Goal: Task Accomplishment & Management: Complete application form

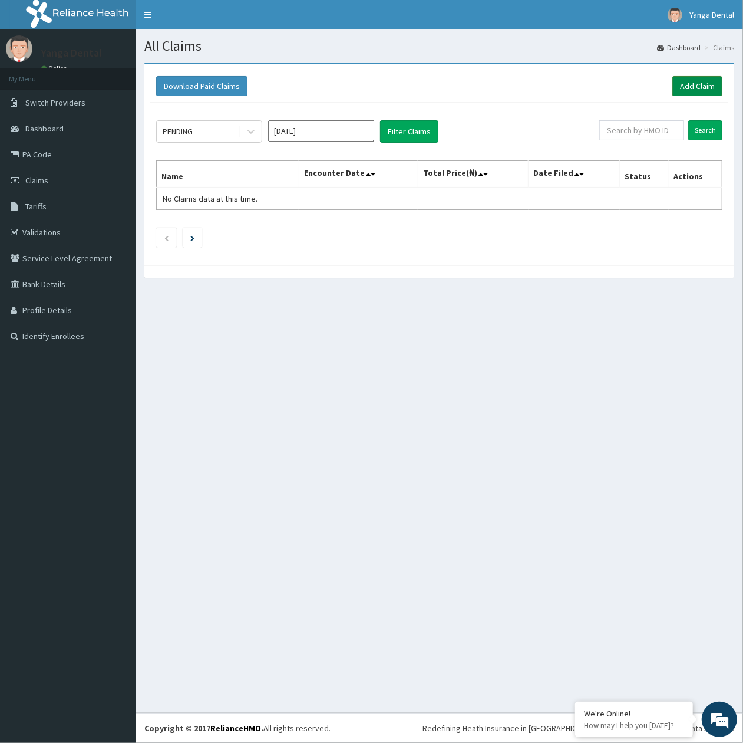
click at [692, 90] on link "Add Claim" at bounding box center [698, 86] width 50 height 20
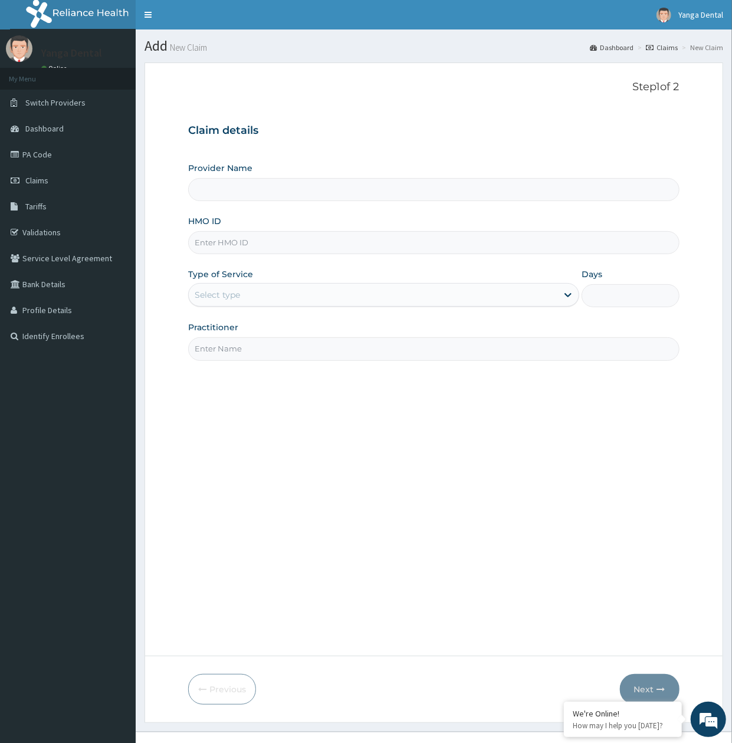
click at [224, 239] on input "HMO ID" at bounding box center [433, 242] width 491 height 23
type input "Yanga Dental Clinic"
paste input "Idowu Oluwakemi"
drag, startPoint x: 277, startPoint y: 246, endPoint x: 104, endPoint y: 251, distance: 172.2
click at [104, 251] on div "R EL Toggle navigation Yanga Dental Yanga Dental - hello@yangadental.com Member…" at bounding box center [366, 381] width 732 height 762
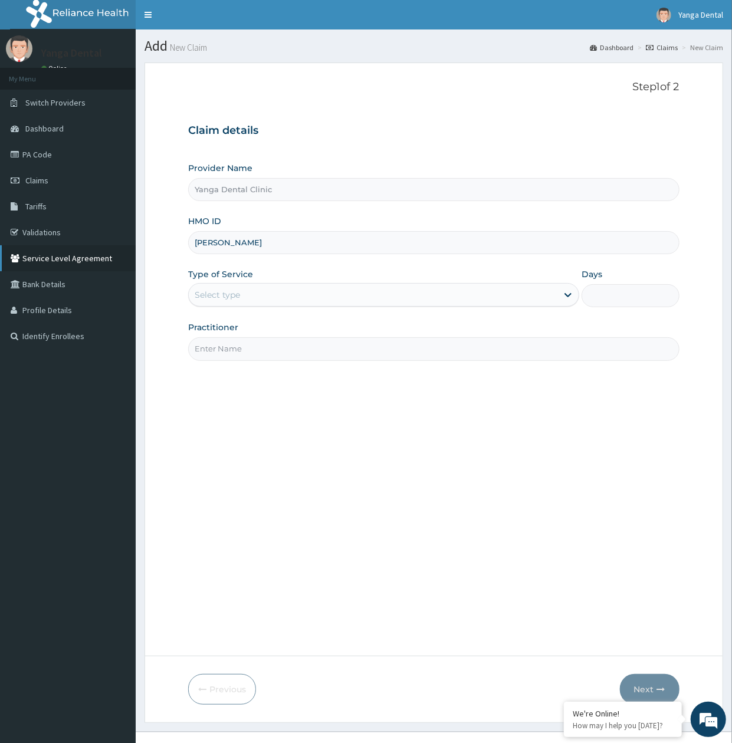
paste input "AEL/10056/A"
type input "AEL/10056/A"
click at [269, 296] on div "Select type" at bounding box center [373, 294] width 368 height 19
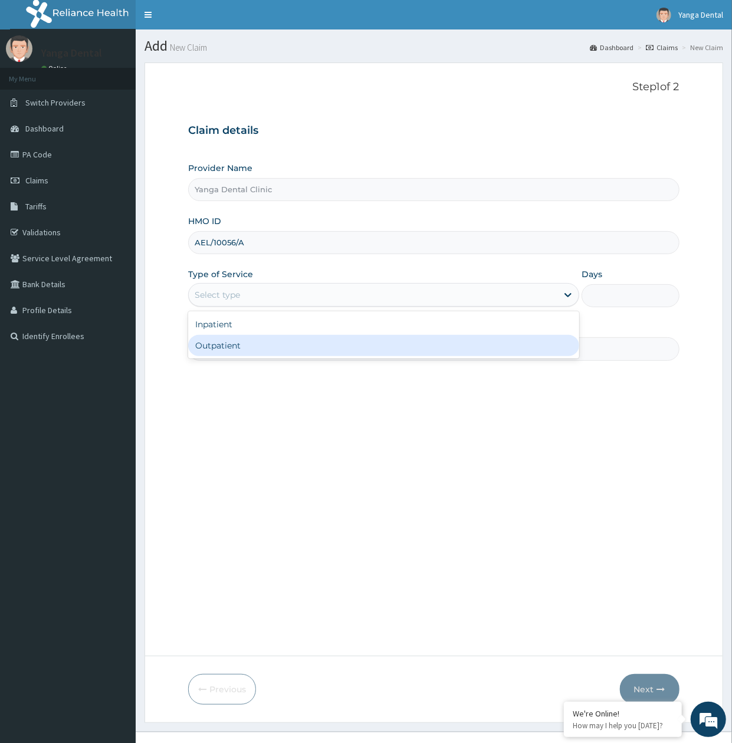
click at [270, 337] on div "Outpatient" at bounding box center [383, 345] width 391 height 21
type input "1"
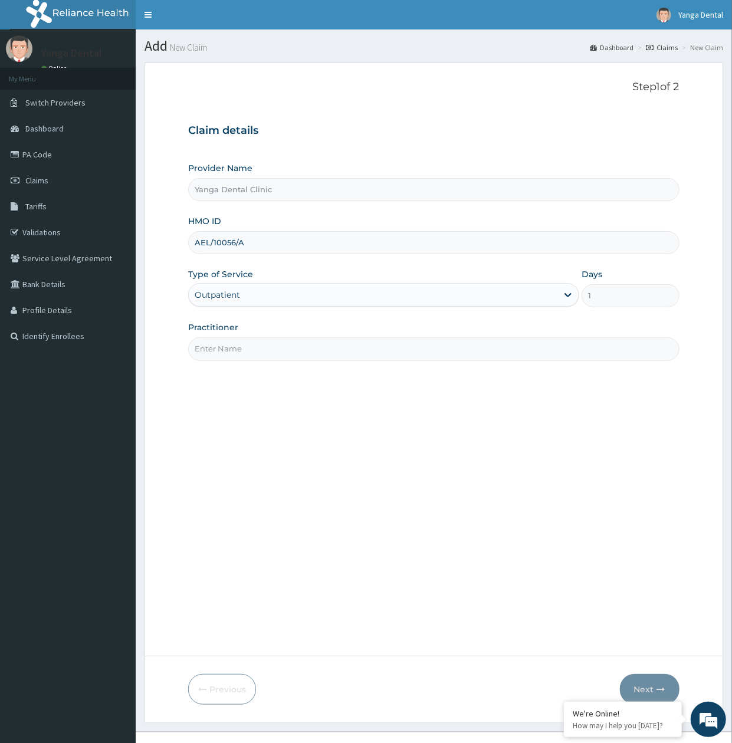
click at [297, 347] on input "Practitioner" at bounding box center [433, 348] width 491 height 23
type input "Ehis"
click at [639, 680] on button "Next" at bounding box center [650, 689] width 60 height 31
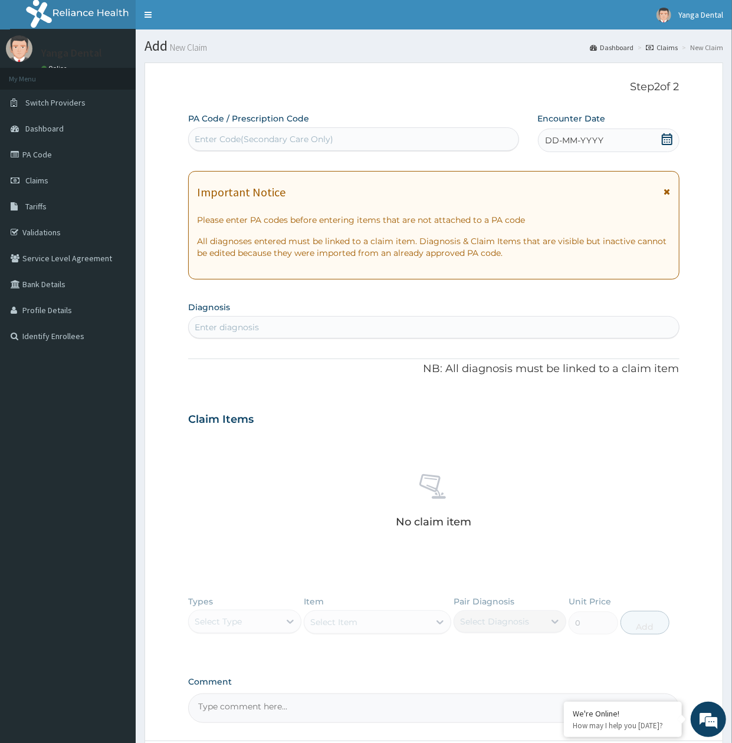
click at [295, 137] on div "Enter Code(Secondary Care Only)" at bounding box center [264, 139] width 139 height 12
paste input "PA/719B6A"
type input "PA/719B6A"
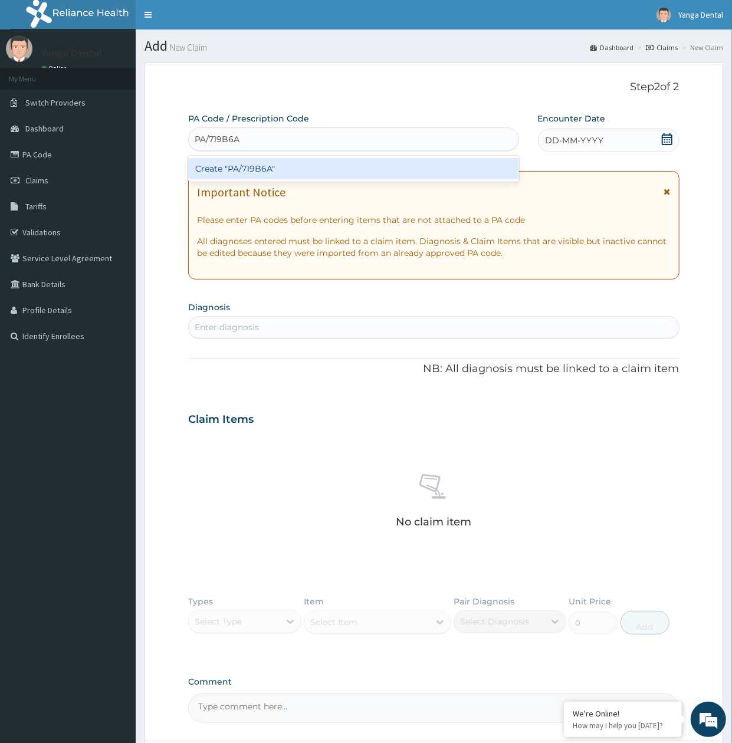
click at [284, 175] on div "Create "PA/719B6A"" at bounding box center [353, 168] width 330 height 21
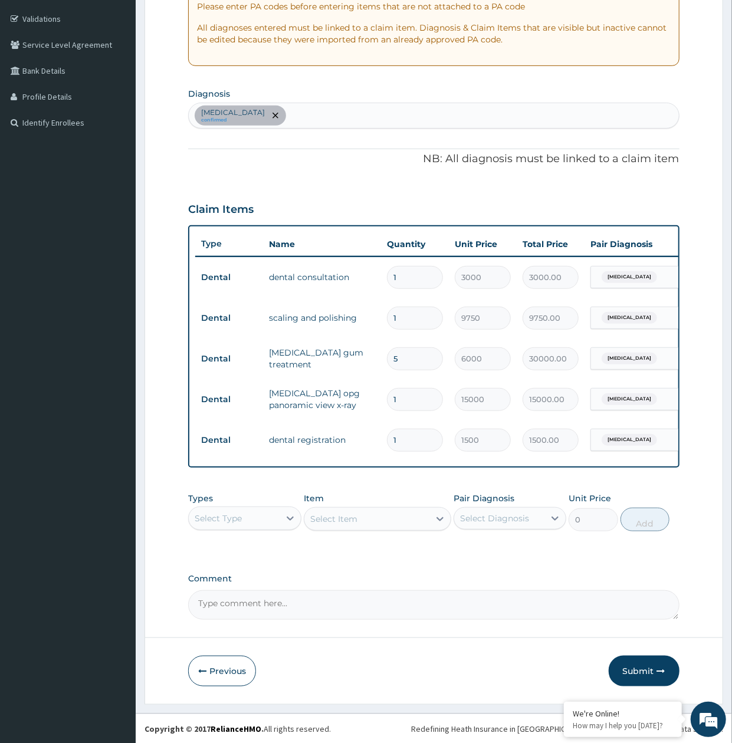
scroll to position [227, 0]
click at [642, 675] on button "Submit" at bounding box center [643, 670] width 71 height 31
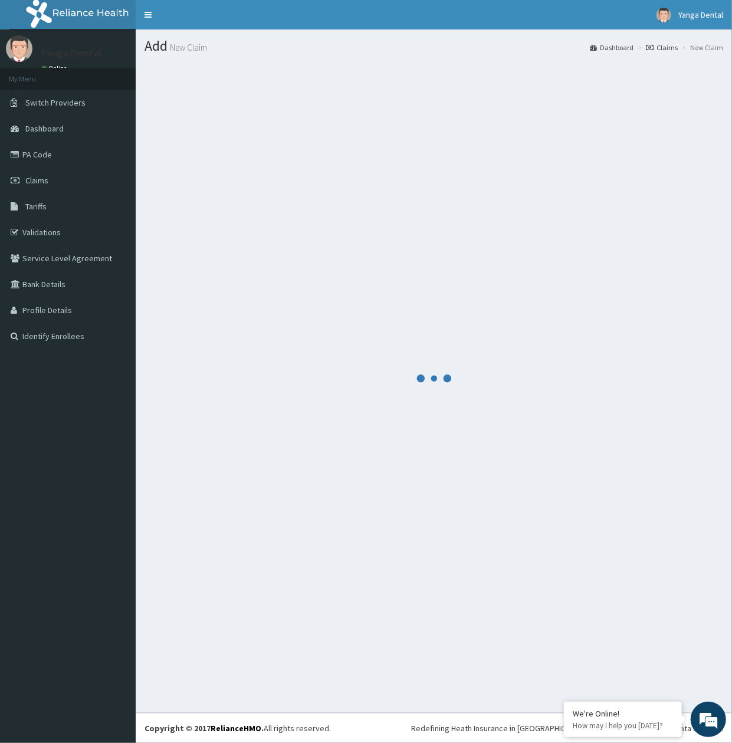
scroll to position [0, 0]
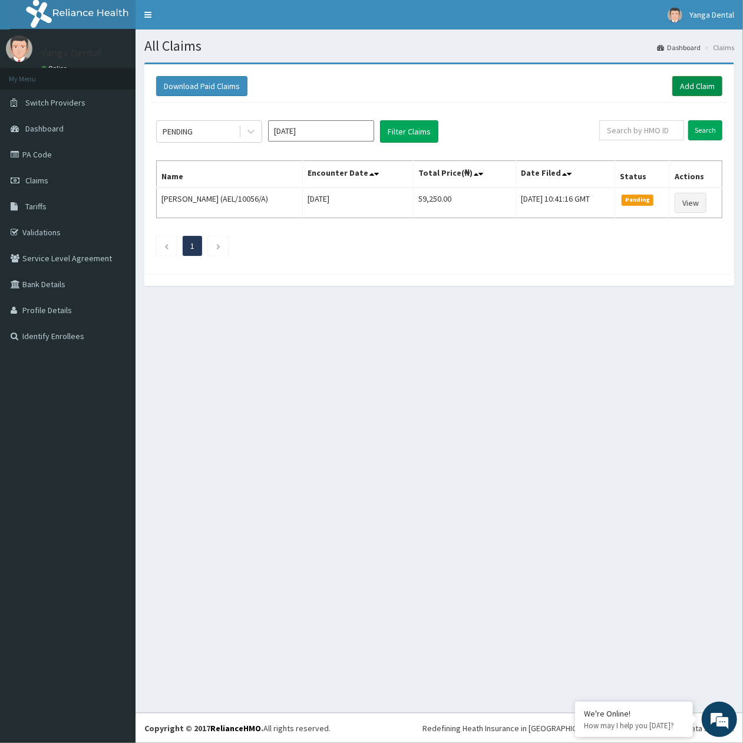
click at [689, 87] on link "Add Claim" at bounding box center [698, 86] width 50 height 20
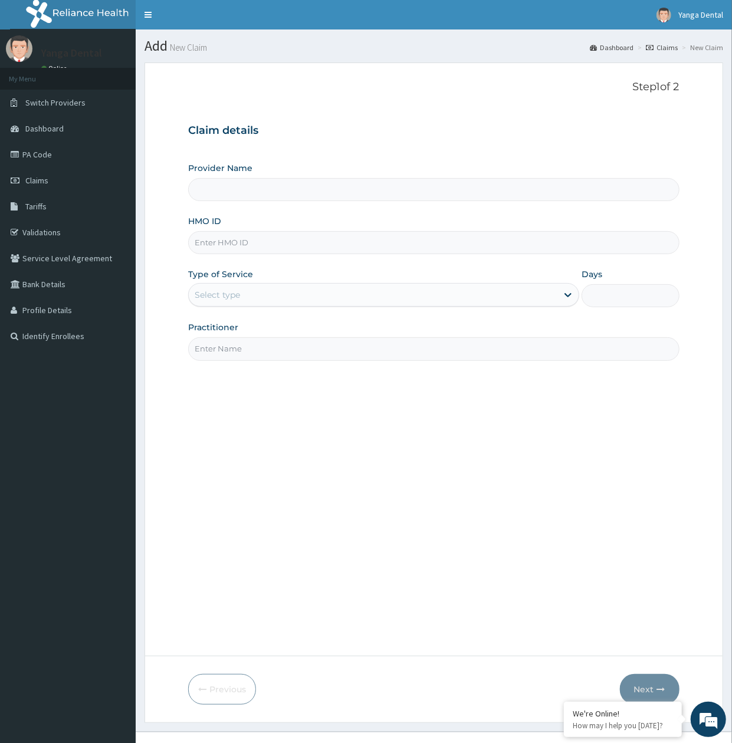
click at [255, 243] on input "HMO ID" at bounding box center [433, 242] width 491 height 23
type input "Yanga Dental Clinic"
paste input "eKS/10065/A"
type input "EKS/10065/A"
click at [302, 292] on div "Select type" at bounding box center [373, 294] width 368 height 19
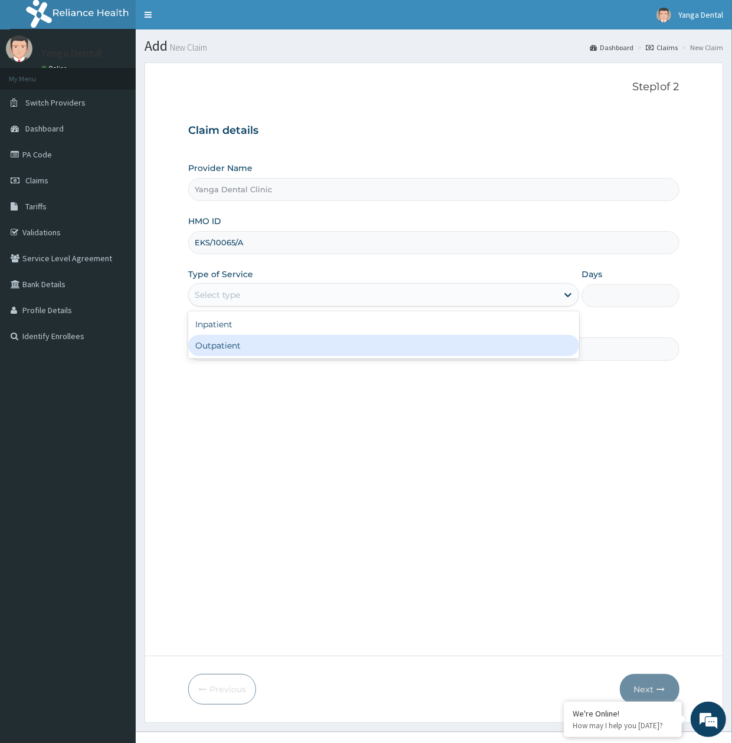
click at [275, 348] on div "Outpatient" at bounding box center [383, 345] width 391 height 21
type input "1"
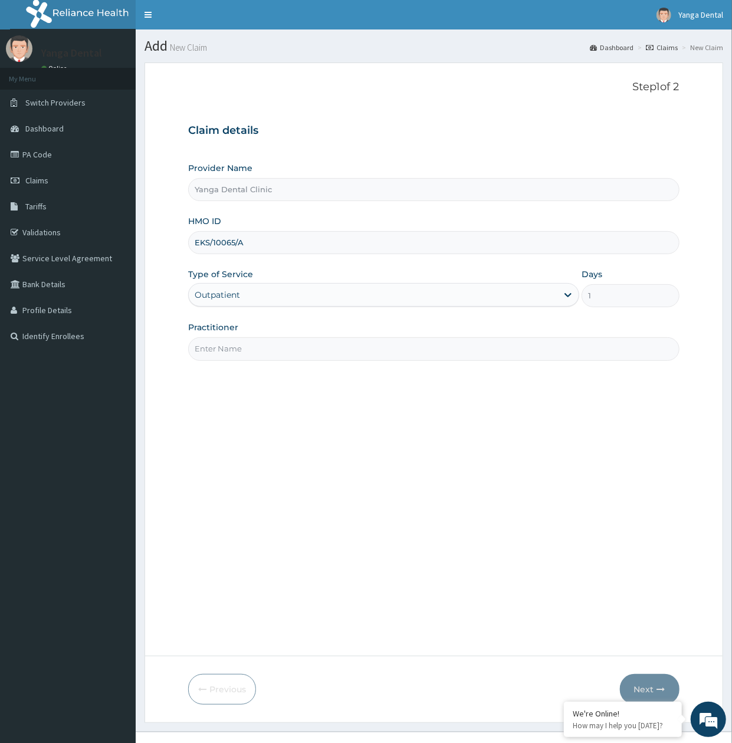
click at [276, 348] on input "Practitioner" at bounding box center [433, 348] width 491 height 23
type input "Ehis"
click at [651, 684] on button "Next" at bounding box center [650, 689] width 60 height 31
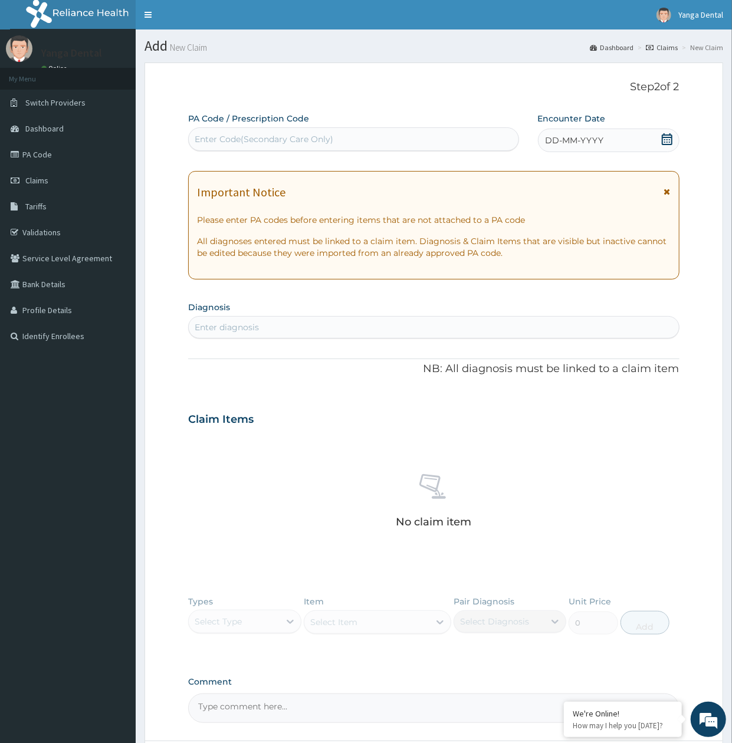
click at [374, 135] on div "Enter Code(Secondary Care Only)" at bounding box center [353, 139] width 329 height 19
paste input "PA/7F3EE7"
type input "PA/7F3EE7"
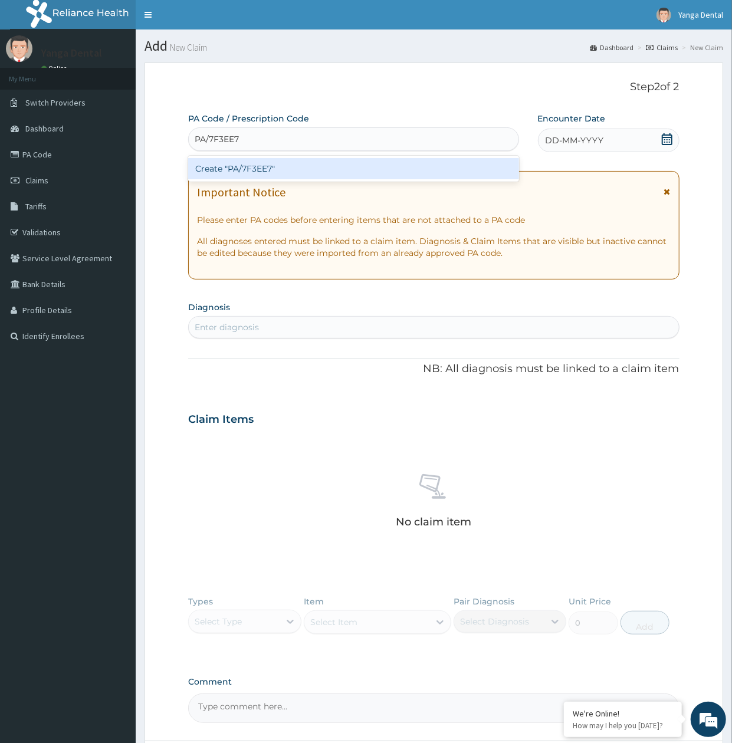
click at [316, 179] on div "Create "PA/7F3EE7"" at bounding box center [353, 168] width 330 height 21
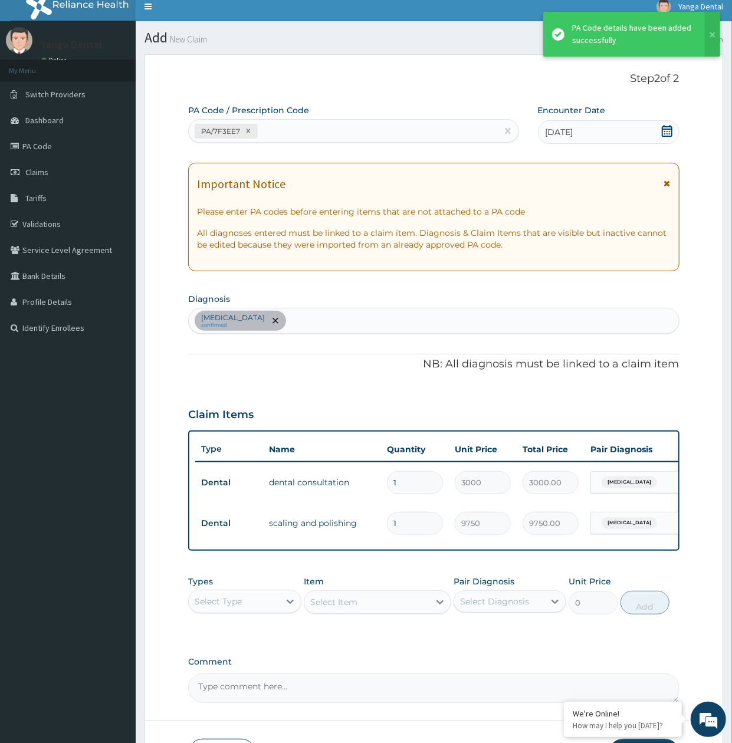
scroll to position [104, 0]
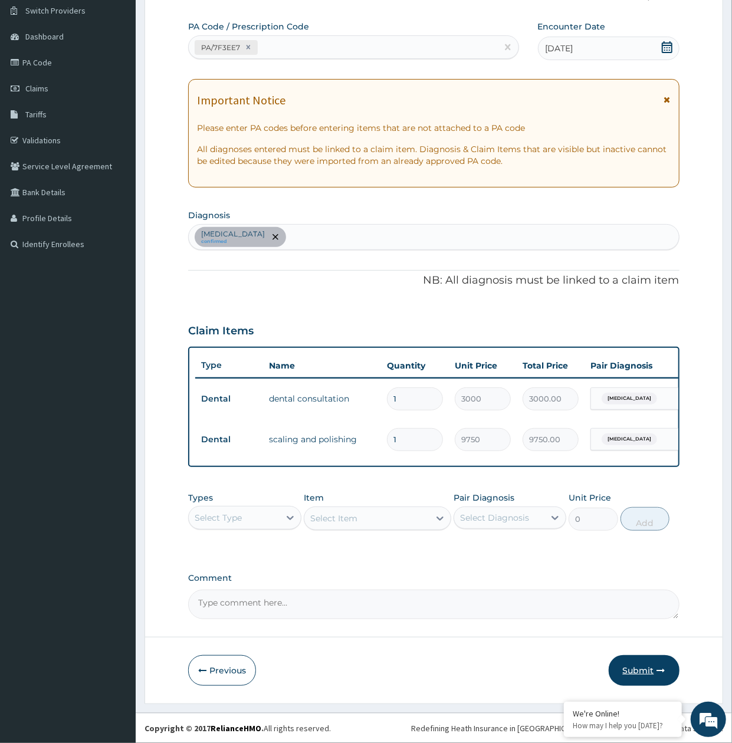
click at [642, 666] on button "Submit" at bounding box center [643, 670] width 71 height 31
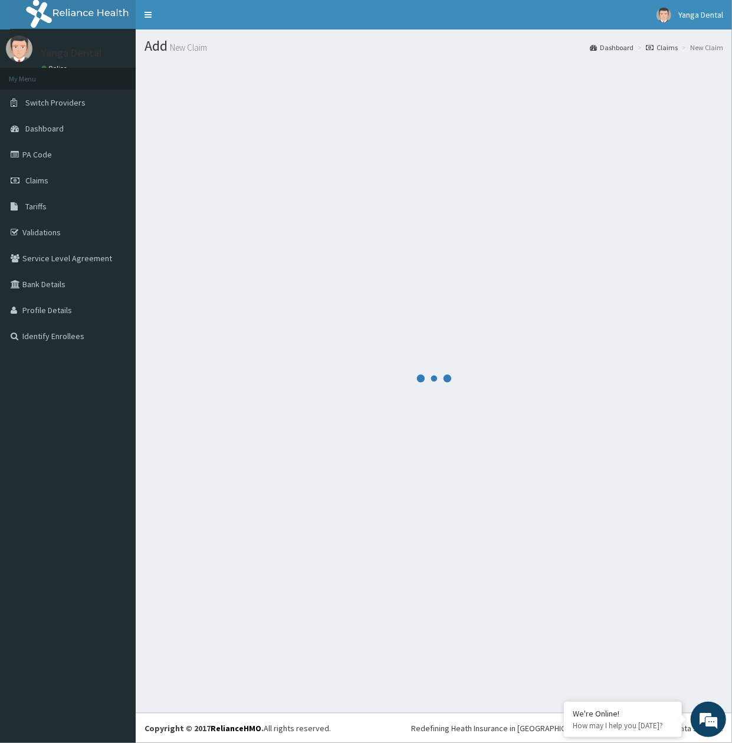
scroll to position [0, 0]
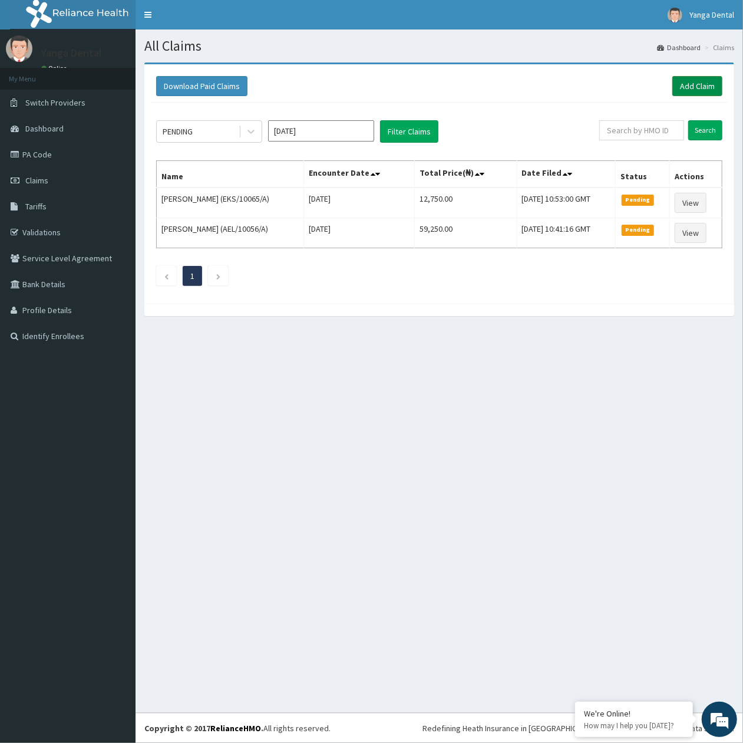
click at [695, 86] on link "Add Claim" at bounding box center [698, 86] width 50 height 20
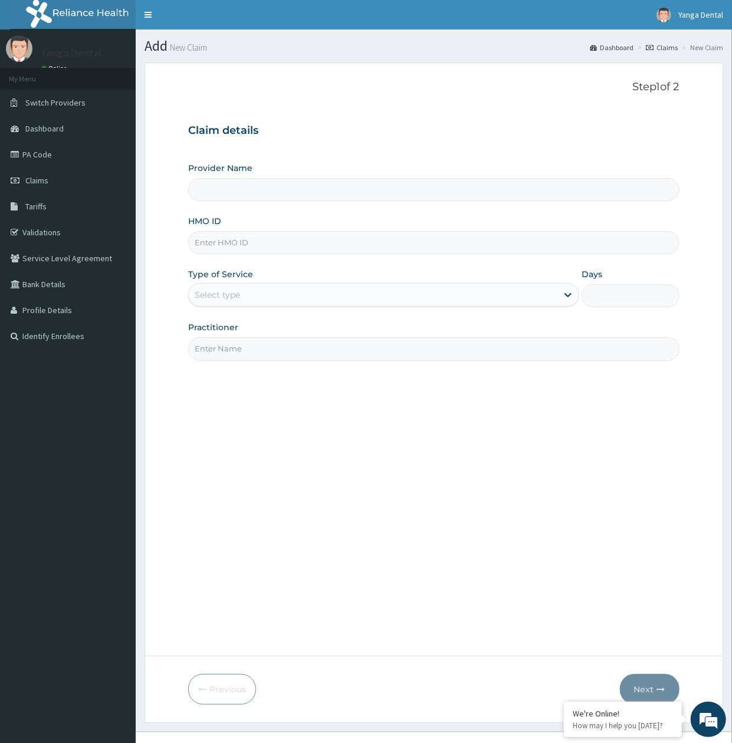
type input "Yanga Dental Clinic"
